Goal: Information Seeking & Learning: Find specific fact

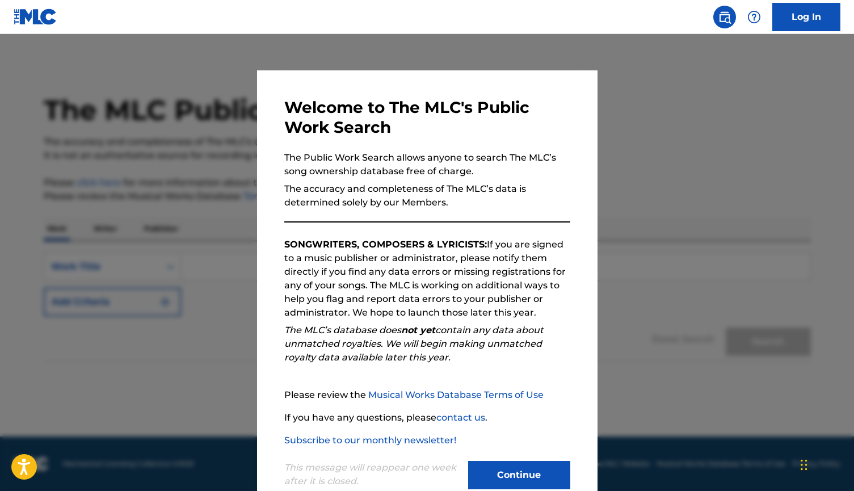
scroll to position [28, 0]
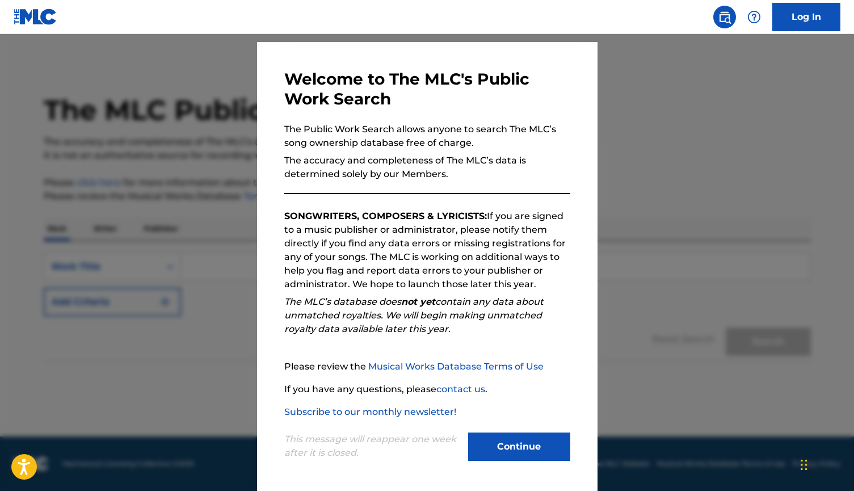
click at [516, 439] on button "Continue" at bounding box center [519, 446] width 102 height 28
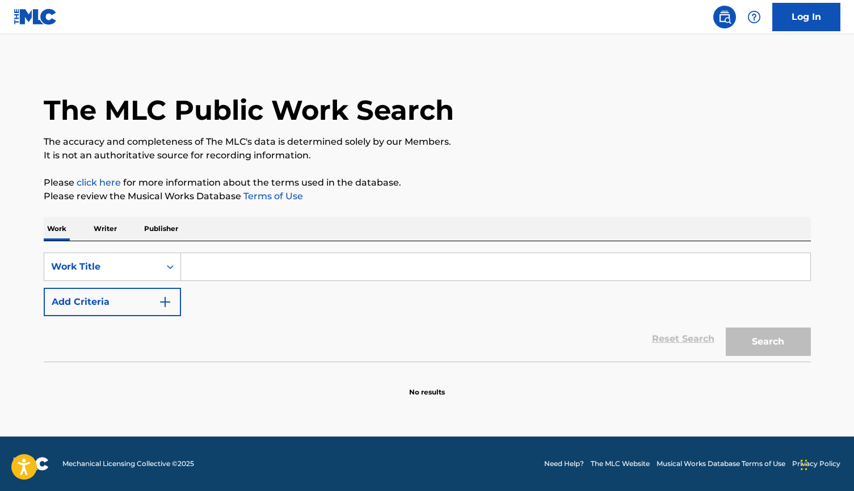
click at [204, 268] on input "Search Form" at bounding box center [495, 266] width 629 height 27
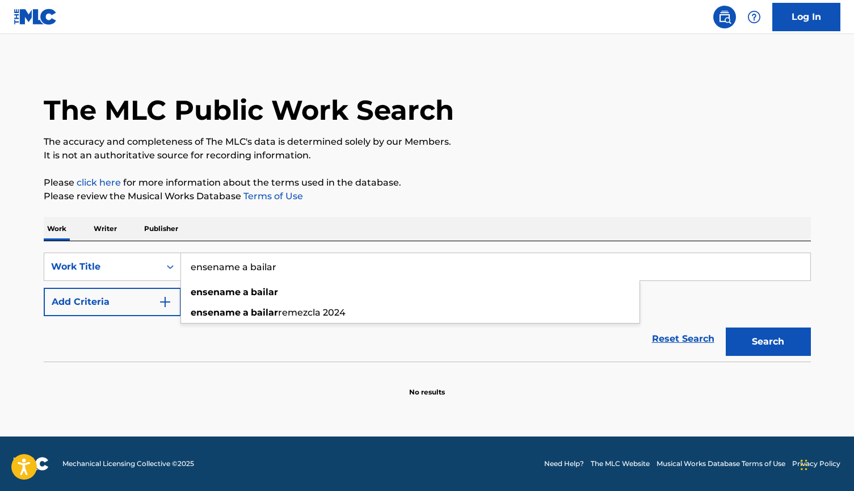
type input "ensename a bailar"
click at [768, 342] on button "Search" at bounding box center [768, 341] width 85 height 28
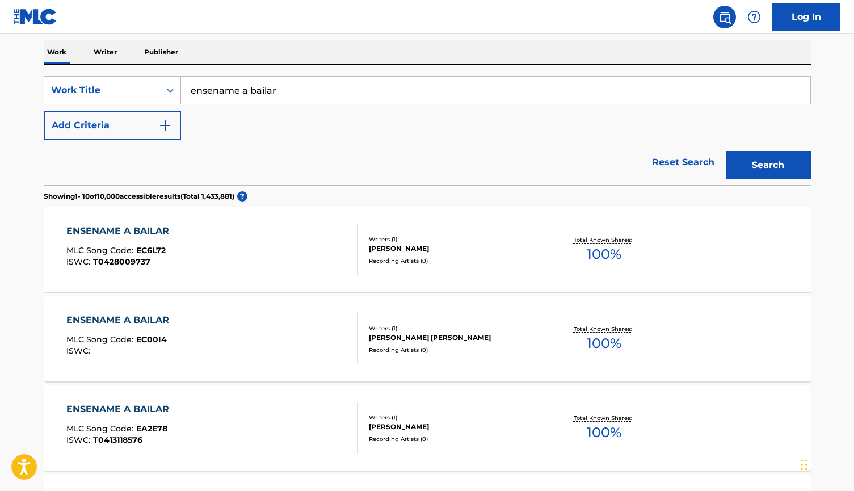
scroll to position [176, 0]
click at [168, 126] on img "Search Form" at bounding box center [165, 126] width 14 height 14
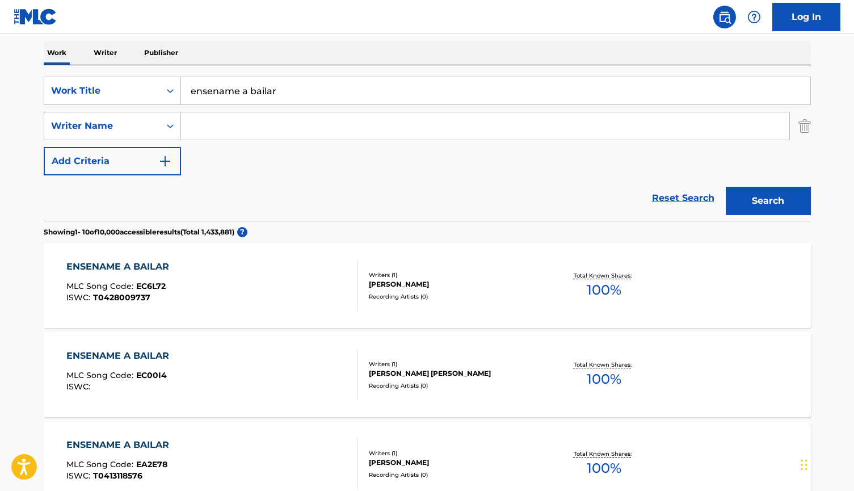
click at [222, 124] on input "Search Form" at bounding box center [485, 125] width 608 height 27
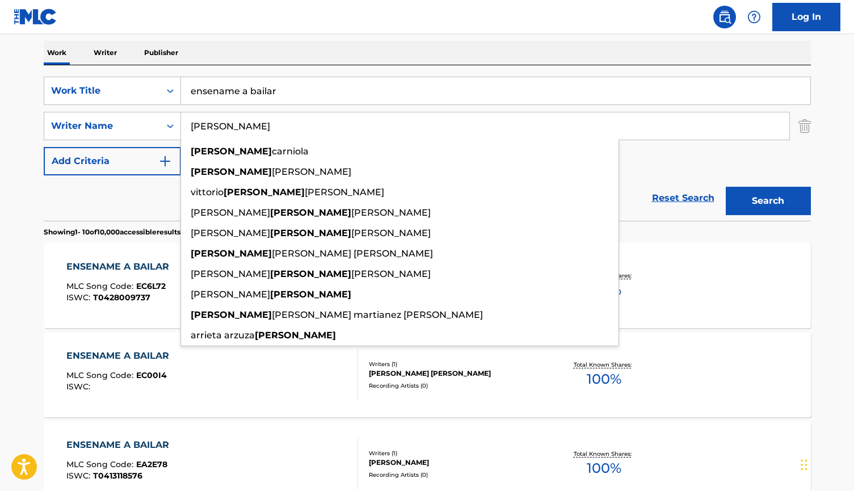
click at [768, 201] on button "Search" at bounding box center [768, 201] width 85 height 28
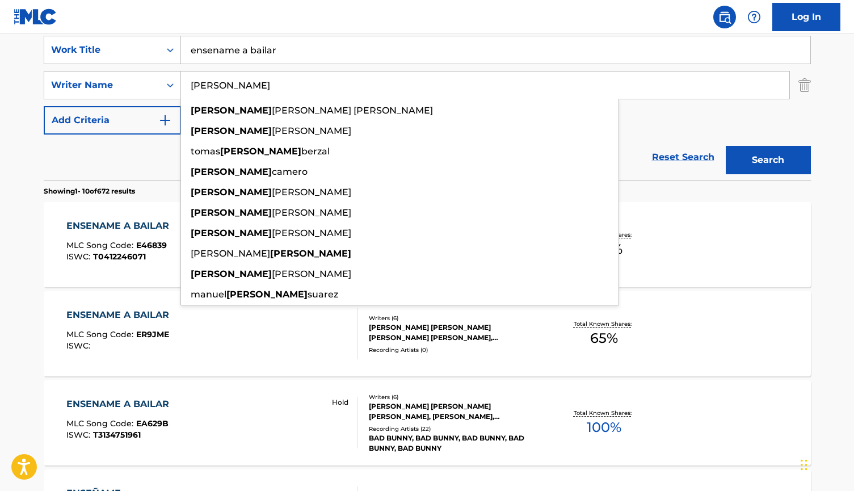
scroll to position [217, 0]
type input "[PERSON_NAME]"
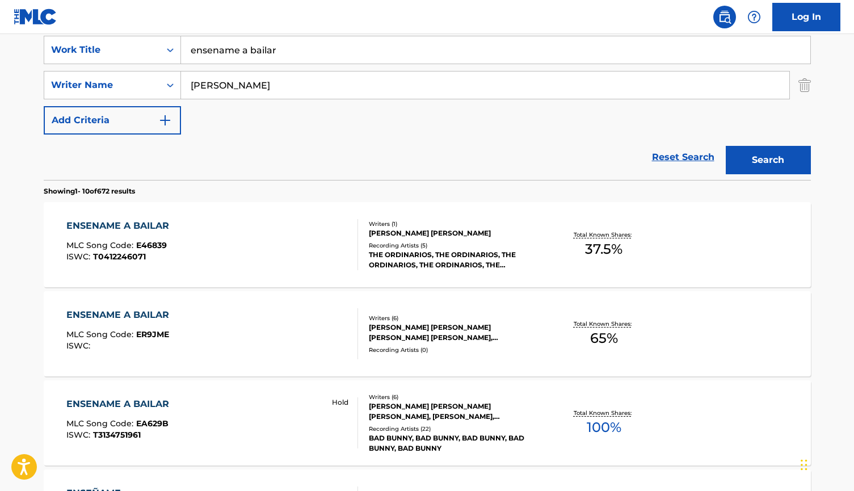
click at [791, 213] on div "ENSENAME A BAILAR MLC Song Code : E46839 ISWC : T0412246071 Writers ( 1 ) [PERS…" at bounding box center [427, 244] width 767 height 85
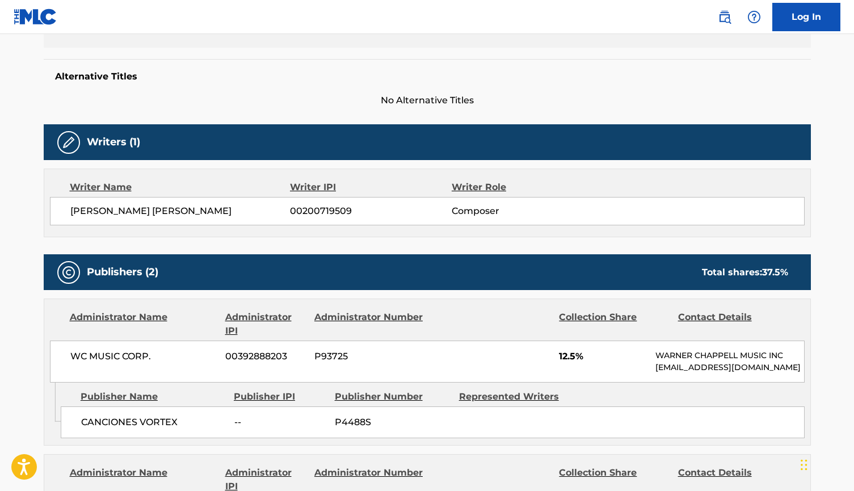
scroll to position [66, 0]
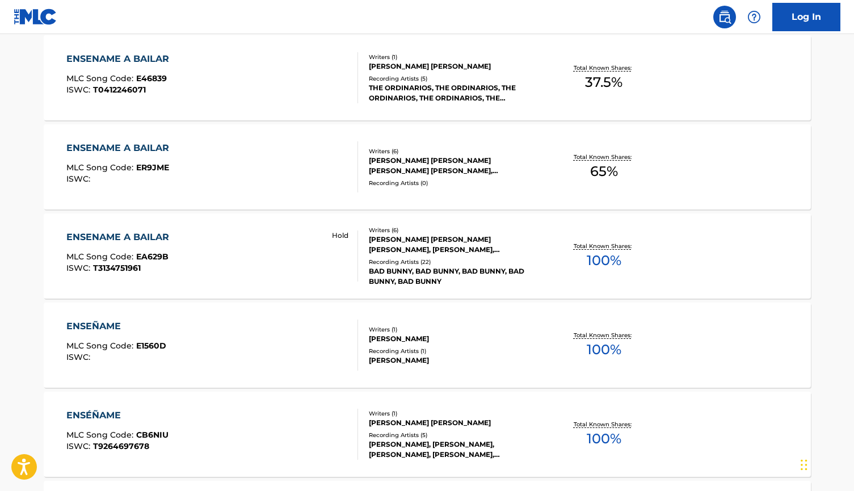
scroll to position [386, 0]
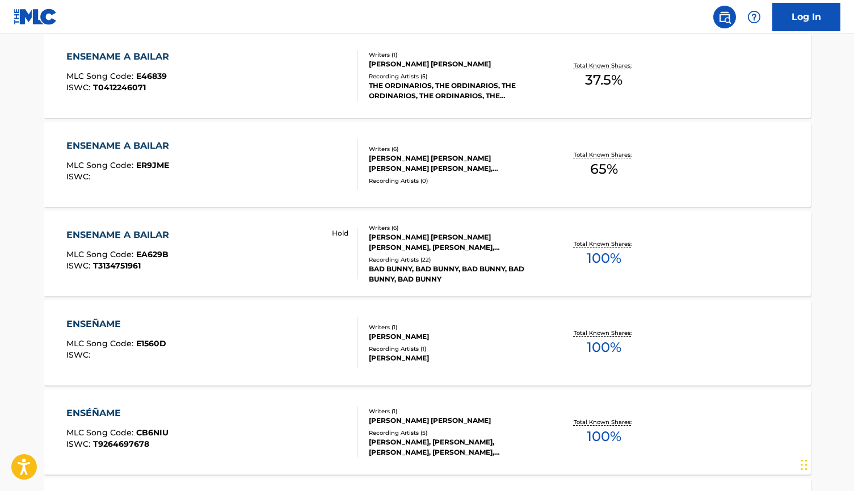
click at [311, 159] on div "ENSENAME A BAILAR MLC Song Code : ER9JME ISWC :" at bounding box center [212, 164] width 292 height 51
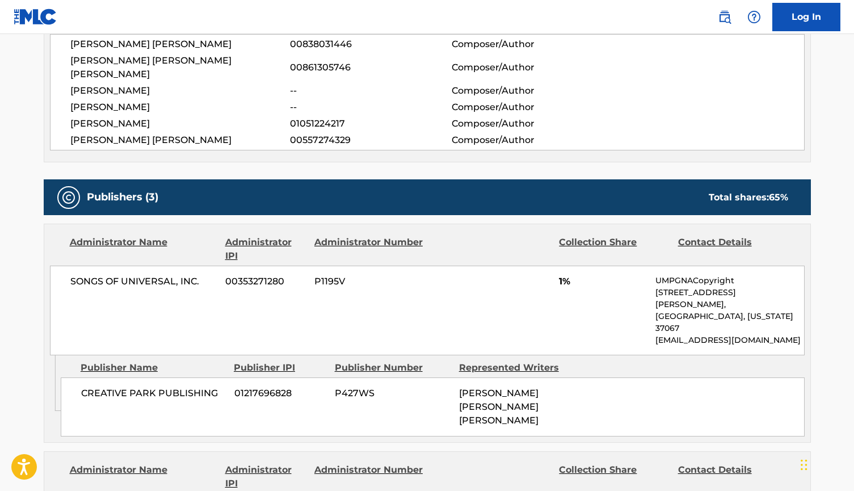
scroll to position [448, 0]
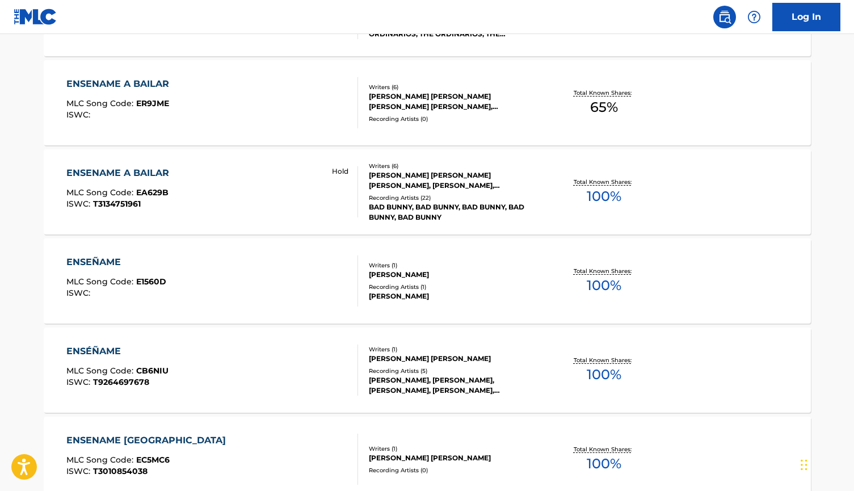
scroll to position [386, 0]
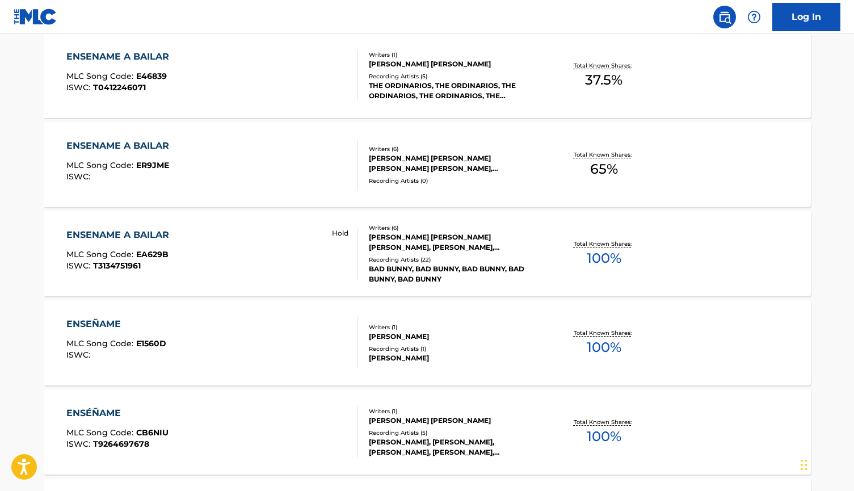
click at [277, 256] on div "ENSENAME A BAILAR MLC Song Code : EA629B ISWC : T3134751961 Hold" at bounding box center [212, 253] width 292 height 51
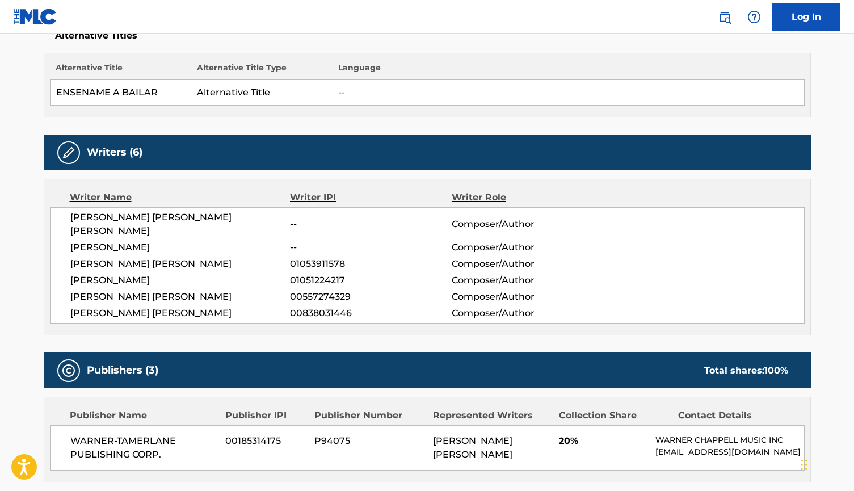
scroll to position [318, 0]
